Goal: Information Seeking & Learning: Check status

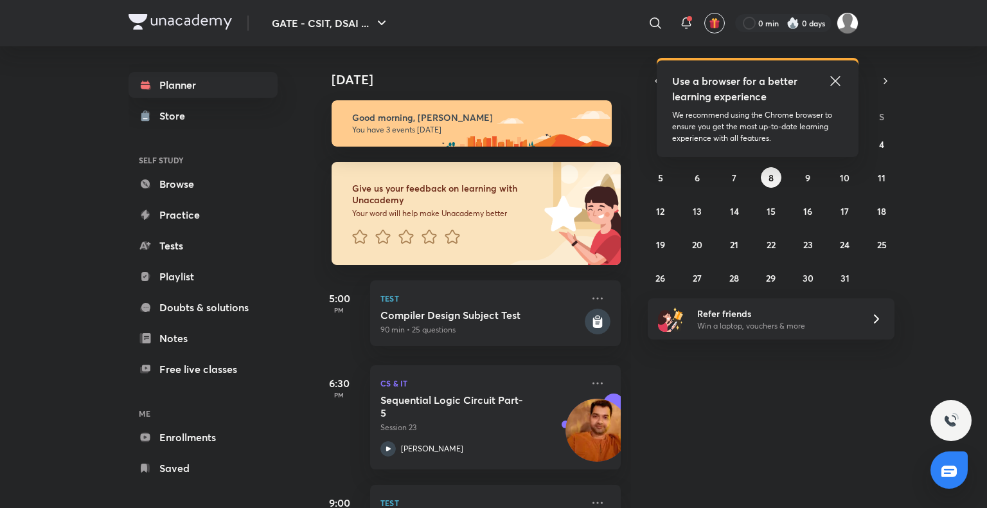
click at [798, 29] on img at bounding box center [793, 23] width 13 height 13
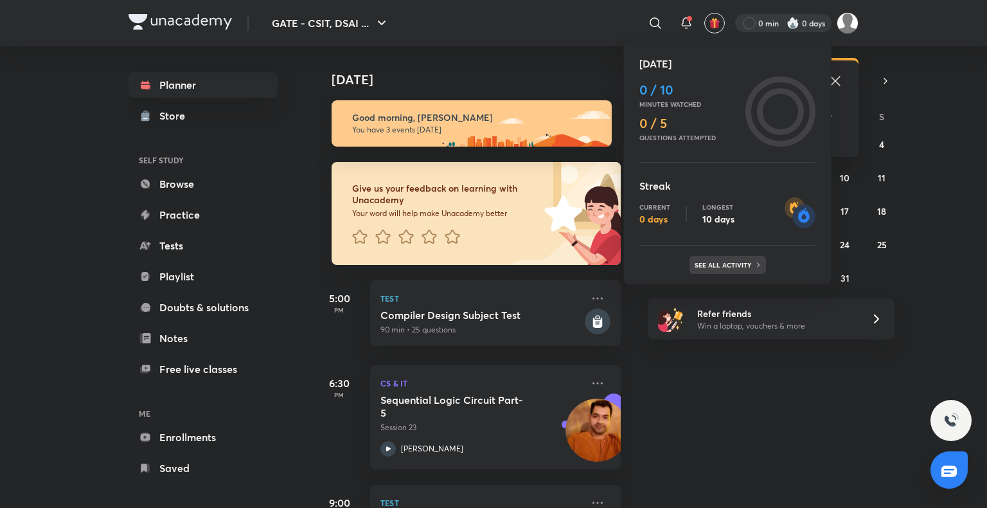
click at [746, 267] on p "See all activity" at bounding box center [725, 265] width 60 height 8
